Goal: Task Accomplishment & Management: Manage account settings

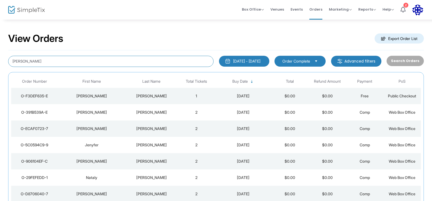
drag, startPoint x: 67, startPoint y: 61, endPoint x: 0, endPoint y: 34, distance: 72.5
click at [0, 45] on div "View Orders Export Order List [PERSON_NAME] [DATE] - [DATE] Last 30 Days [DATE]…" at bounding box center [216, 137] width 432 height 237
click at [91, 78] on span "First Name" at bounding box center [91, 81] width 71 height 9
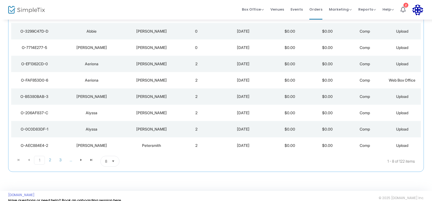
scroll to position [71, 0]
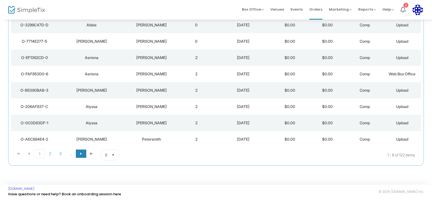
click at [82, 156] on span at bounding box center [81, 154] width 10 height 8
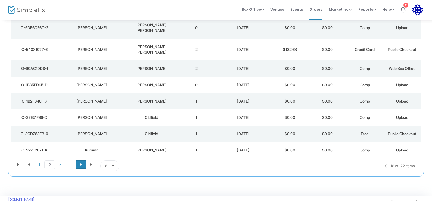
click at [85, 160] on span at bounding box center [81, 164] width 10 height 8
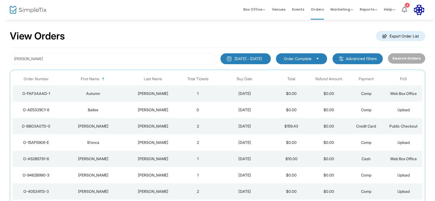
scroll to position [0, 0]
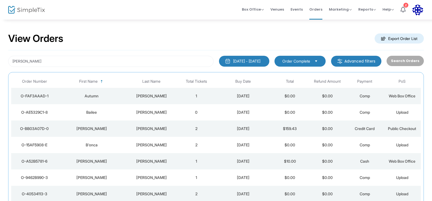
click at [95, 97] on div "Autumn" at bounding box center [91, 95] width 65 height 5
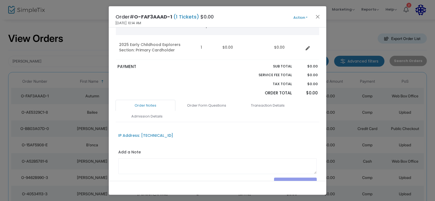
scroll to position [82, 0]
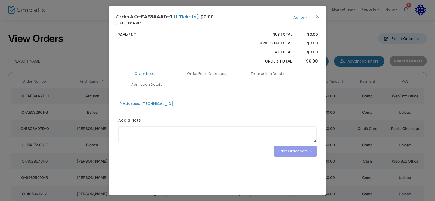
click at [138, 82] on link "Admission Details" at bounding box center [147, 84] width 60 height 11
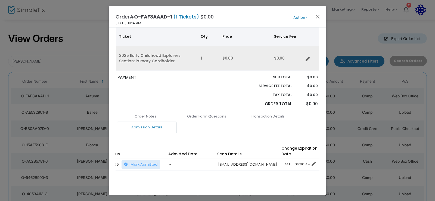
scroll to position [0, 0]
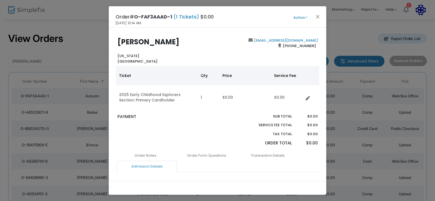
click at [299, 18] on button "Action" at bounding box center [300, 18] width 33 height 6
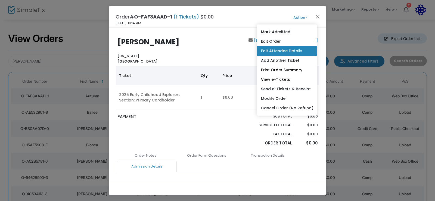
click at [293, 52] on link "Edit Attendee Details" at bounding box center [287, 51] width 60 height 10
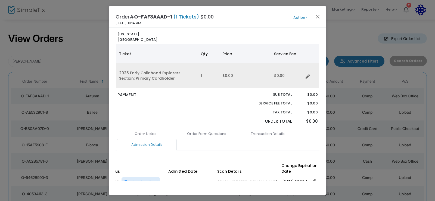
scroll to position [60, 0]
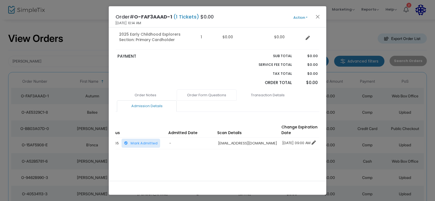
click at [215, 97] on link "Order Form Questions" at bounding box center [207, 94] width 60 height 11
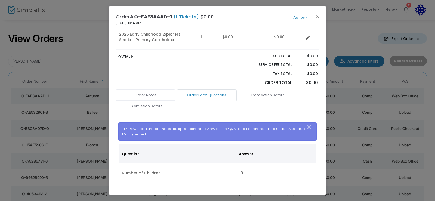
click at [161, 98] on link "Order Notes" at bounding box center [146, 94] width 60 height 11
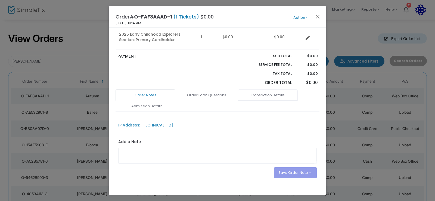
click at [265, 92] on link "Transaction Details" at bounding box center [268, 94] width 60 height 11
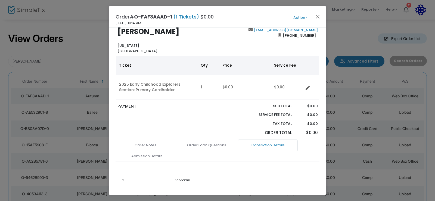
scroll to position [0, 0]
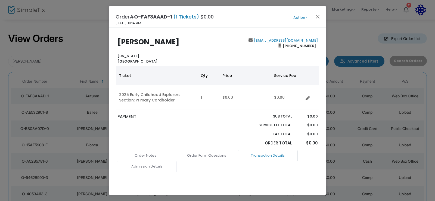
click at [152, 167] on link "Admission Details" at bounding box center [147, 166] width 60 height 11
click at [148, 156] on link "Order Notes" at bounding box center [146, 155] width 60 height 11
click at [317, 20] on button "Close" at bounding box center [317, 16] width 7 height 7
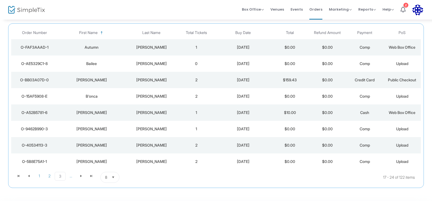
scroll to position [71, 0]
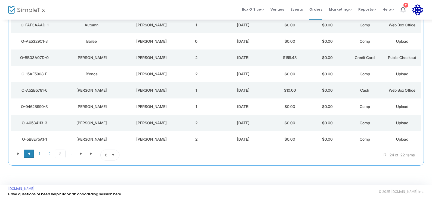
click at [28, 155] on span "Go to the previous page" at bounding box center [29, 153] width 4 height 4
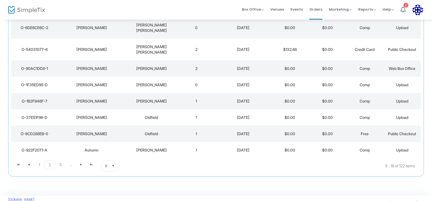
click at [97, 147] on div "Autumn" at bounding box center [91, 149] width 65 height 5
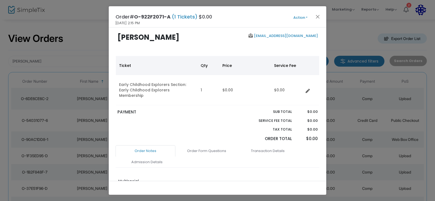
scroll to position [0, 0]
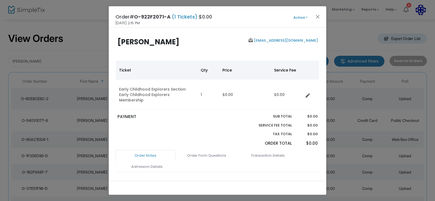
click at [296, 16] on button "Action" at bounding box center [300, 18] width 33 height 6
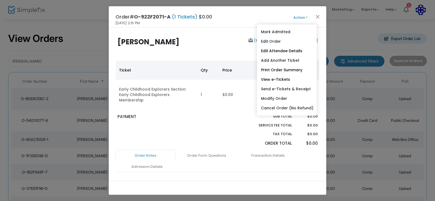
click at [322, 13] on div "Order# O-922F2071-A (1 Tickets) $0.00 [DATE] 2:15 PM Action Mark Admitted Edit …" at bounding box center [218, 16] width 218 height 21
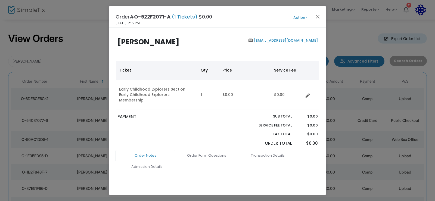
click at [315, 22] on div "Order# O-922F2071-A (1 Tickets) $0.00 [DATE] 2:15 PM Action Mark Admitted Edit …" at bounding box center [218, 16] width 218 height 21
click at [316, 18] on button "Close" at bounding box center [317, 16] width 7 height 7
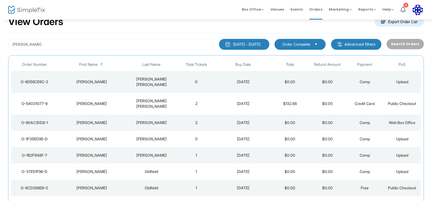
scroll to position [17, 0]
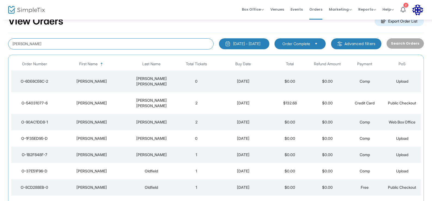
drag, startPoint x: 32, startPoint y: 41, endPoint x: 0, endPoint y: 33, distance: 32.7
click at [0, 40] on div "View Orders Export Order List [PERSON_NAME] [DATE] - [DATE] Last 30 Days [DATE]…" at bounding box center [216, 125] width 432 height 247
type input "F"
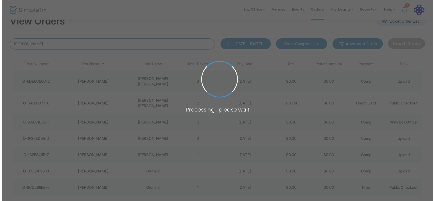
scroll to position [0, 0]
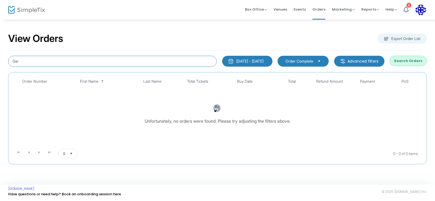
type input "Gar"
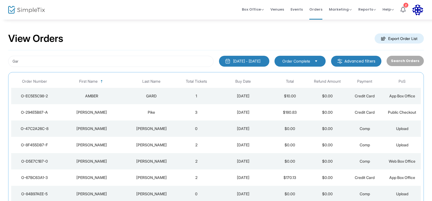
click at [151, 176] on div "[PERSON_NAME]" at bounding box center [151, 177] width 50 height 5
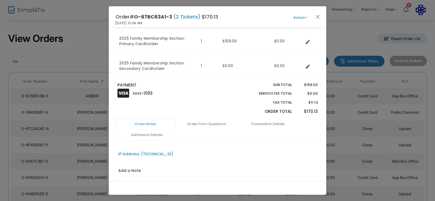
scroll to position [107, 0]
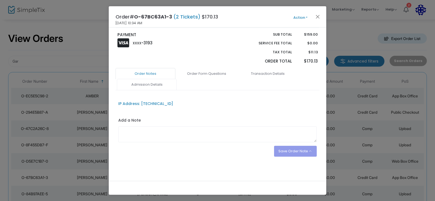
click at [151, 84] on link "Admission Details" at bounding box center [147, 84] width 60 height 11
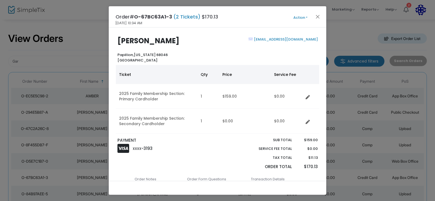
scroll to position [0, 0]
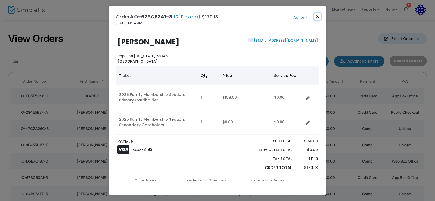
click at [317, 15] on button "Close" at bounding box center [317, 16] width 7 height 7
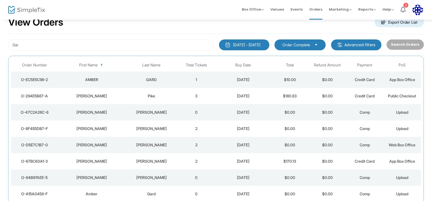
scroll to position [17, 0]
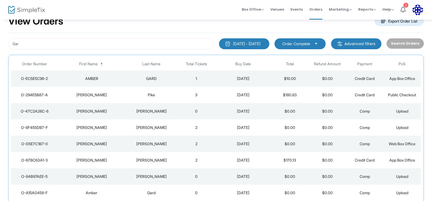
click at [153, 161] on div "[PERSON_NAME]" at bounding box center [151, 159] width 50 height 5
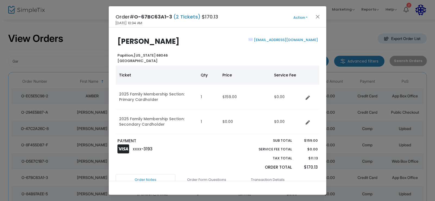
scroll to position [0, 0]
click at [303, 16] on button "Action" at bounding box center [300, 18] width 33 height 6
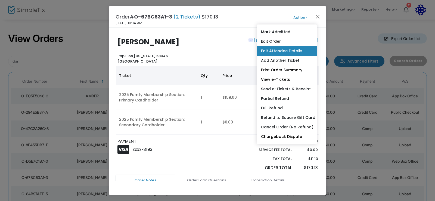
click at [283, 54] on link "Edit Attendee Details" at bounding box center [287, 51] width 60 height 10
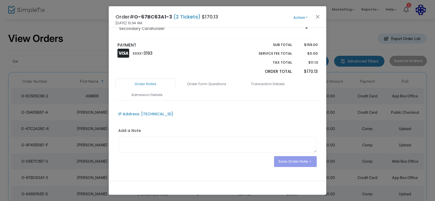
scroll to position [107, 0]
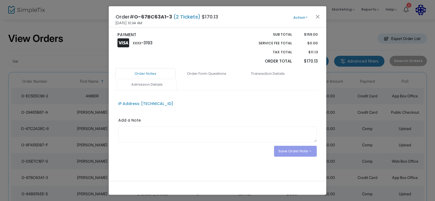
click at [154, 81] on link "Admission Details" at bounding box center [147, 84] width 60 height 11
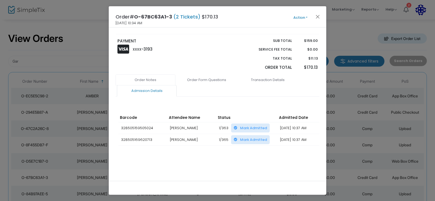
scroll to position [97, 0]
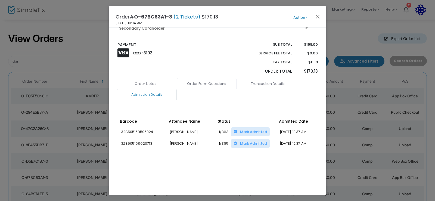
click at [206, 81] on link "Order Form Questions" at bounding box center [207, 83] width 60 height 11
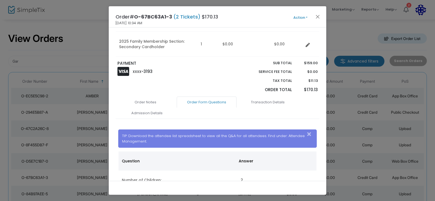
scroll to position [76, 0]
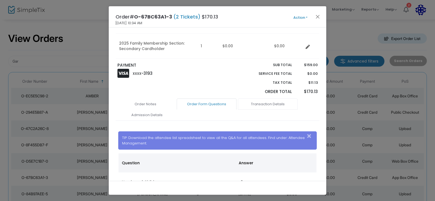
click at [263, 104] on link "Transaction Details" at bounding box center [268, 103] width 60 height 11
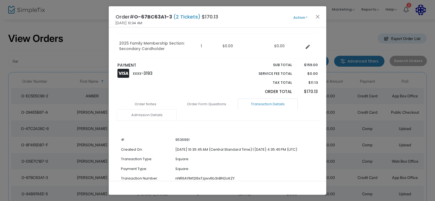
click at [143, 116] on link "Admission Details" at bounding box center [147, 114] width 60 height 11
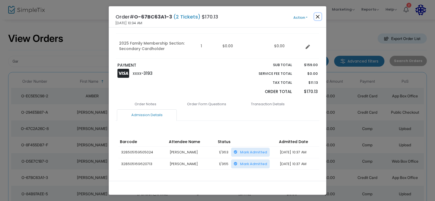
click at [317, 18] on button "Close" at bounding box center [317, 16] width 7 height 7
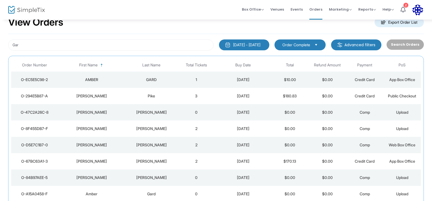
scroll to position [17, 0]
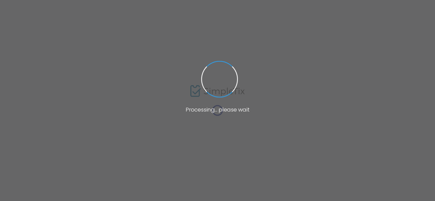
type input "Gar"
